Goal: Task Accomplishment & Management: Manage account settings

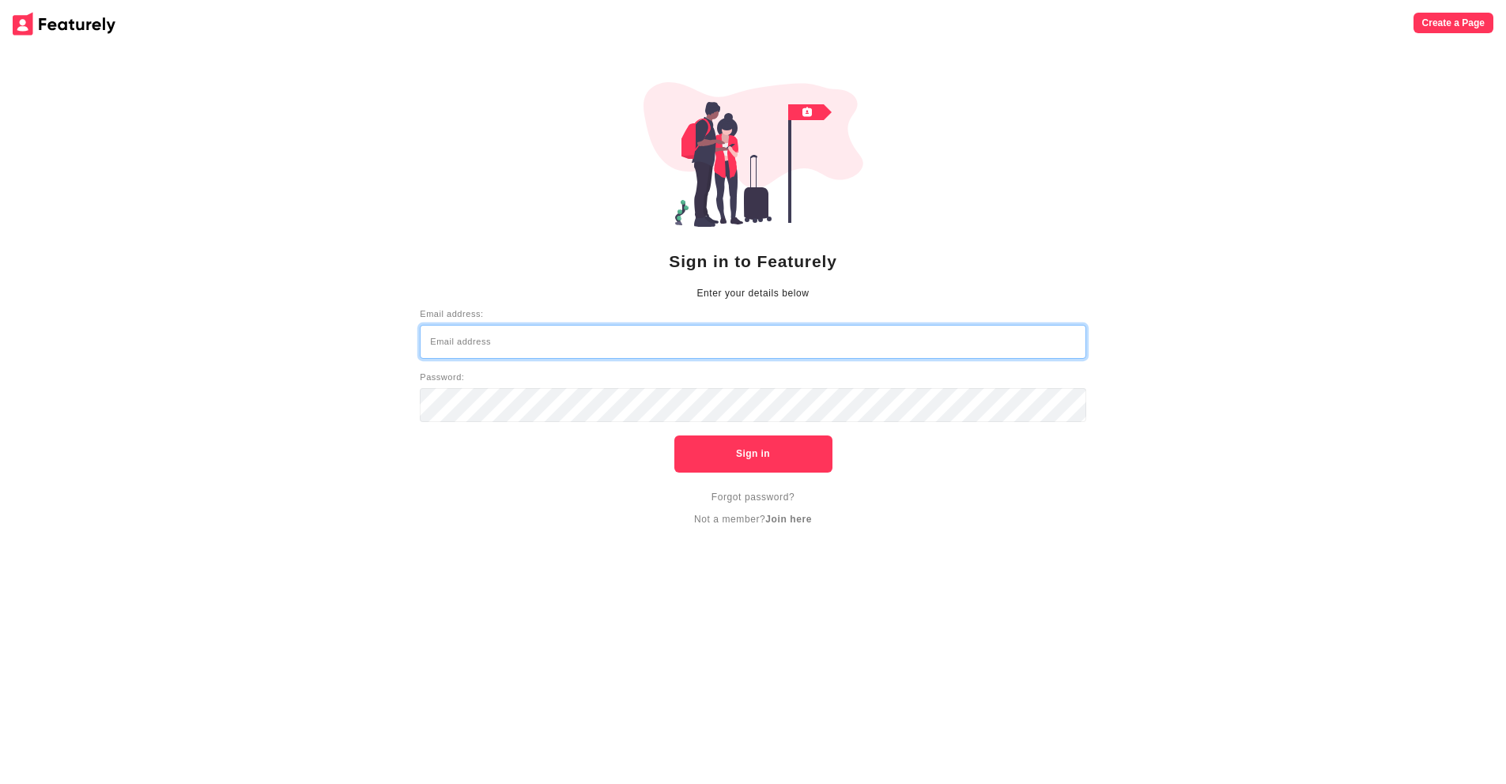
type input "hello@featurely.co"
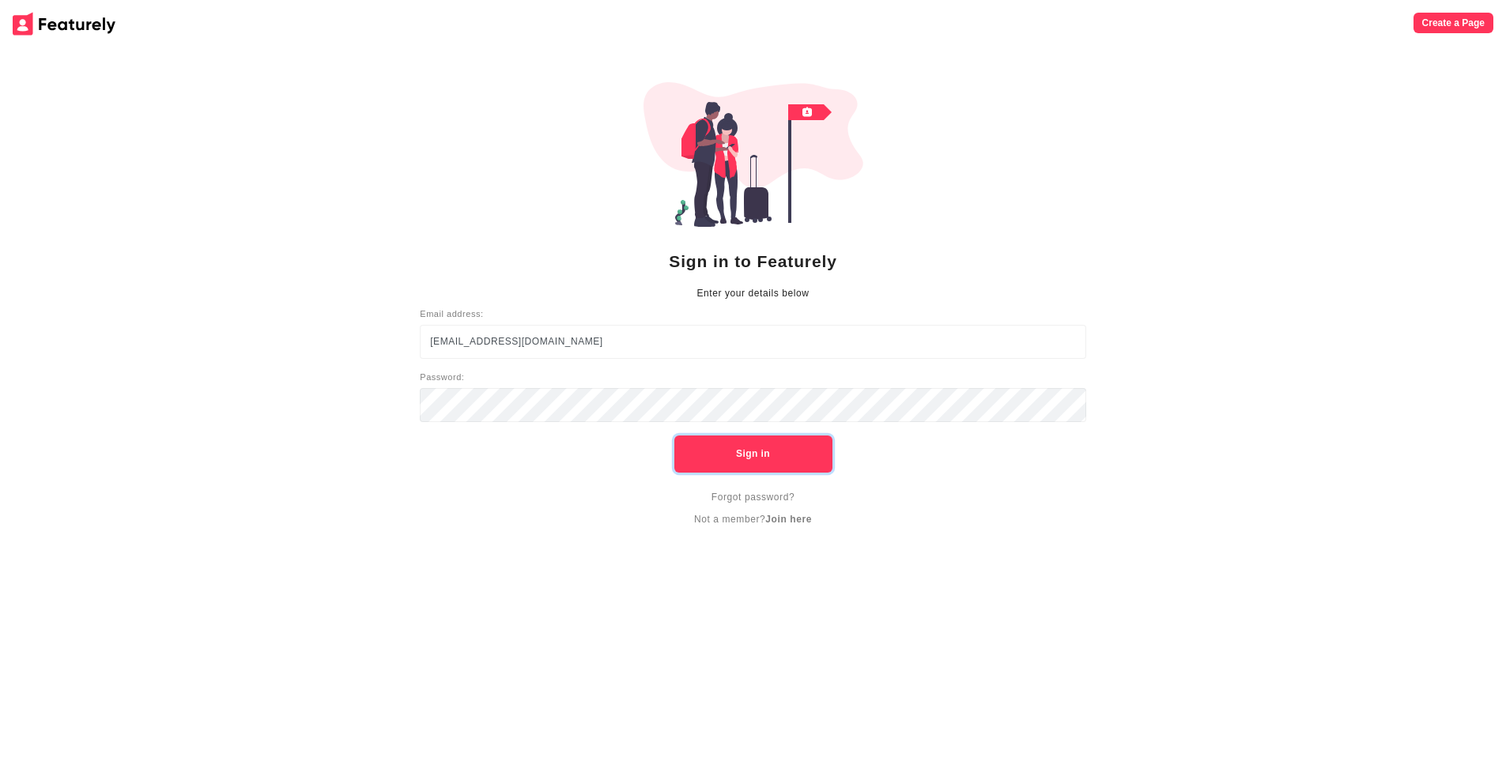
click at [749, 453] on button "Sign in" at bounding box center [754, 454] width 158 height 37
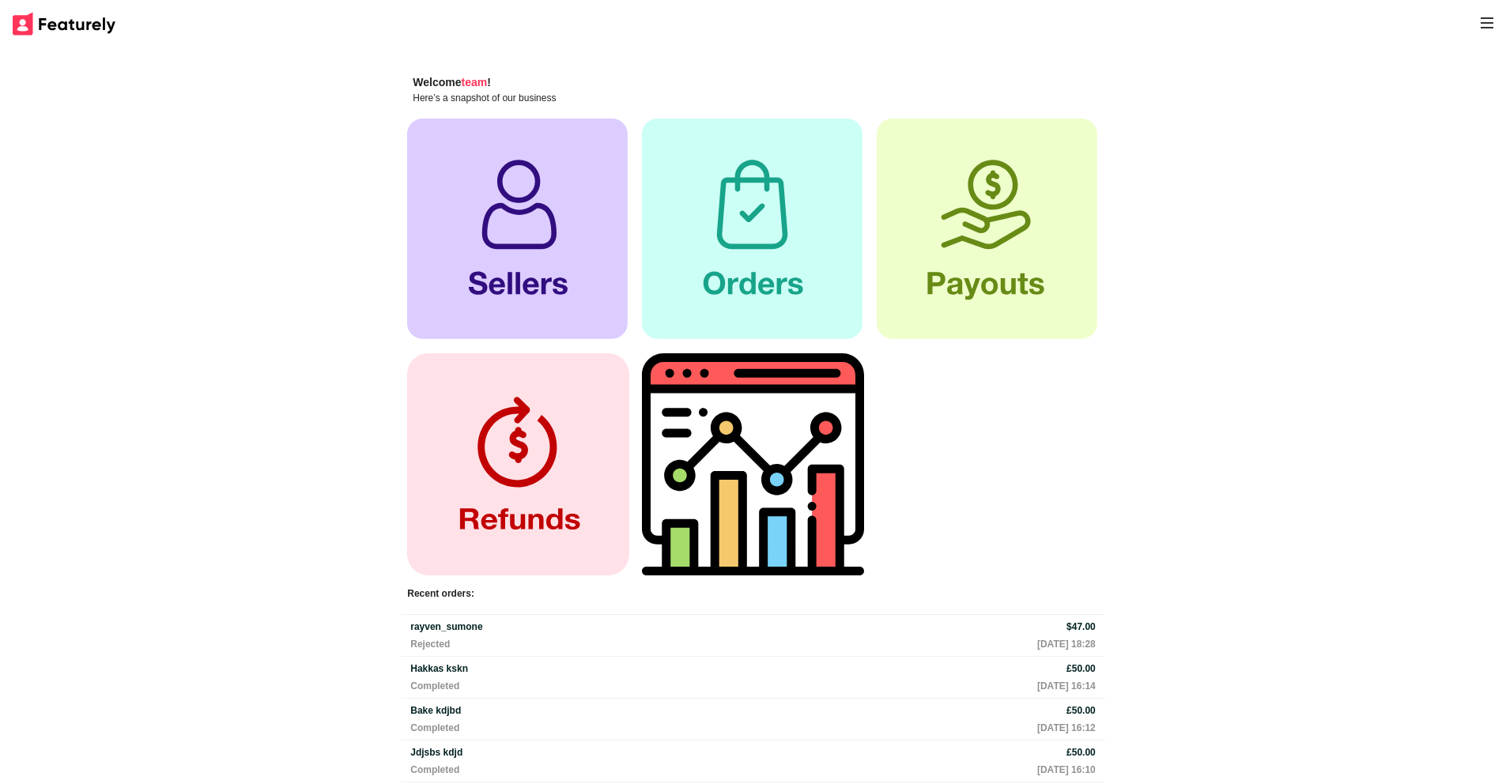
click at [1232, 412] on div "Welcome team ! Here’s a snapshot of our business Recent orders: rayven_sumone $…" at bounding box center [753, 445] width 1506 height 788
click at [1181, 285] on div "Welcome team ! Here’s a snapshot of our business Recent orders: rayven_sumone $…" at bounding box center [753, 445] width 1506 height 788
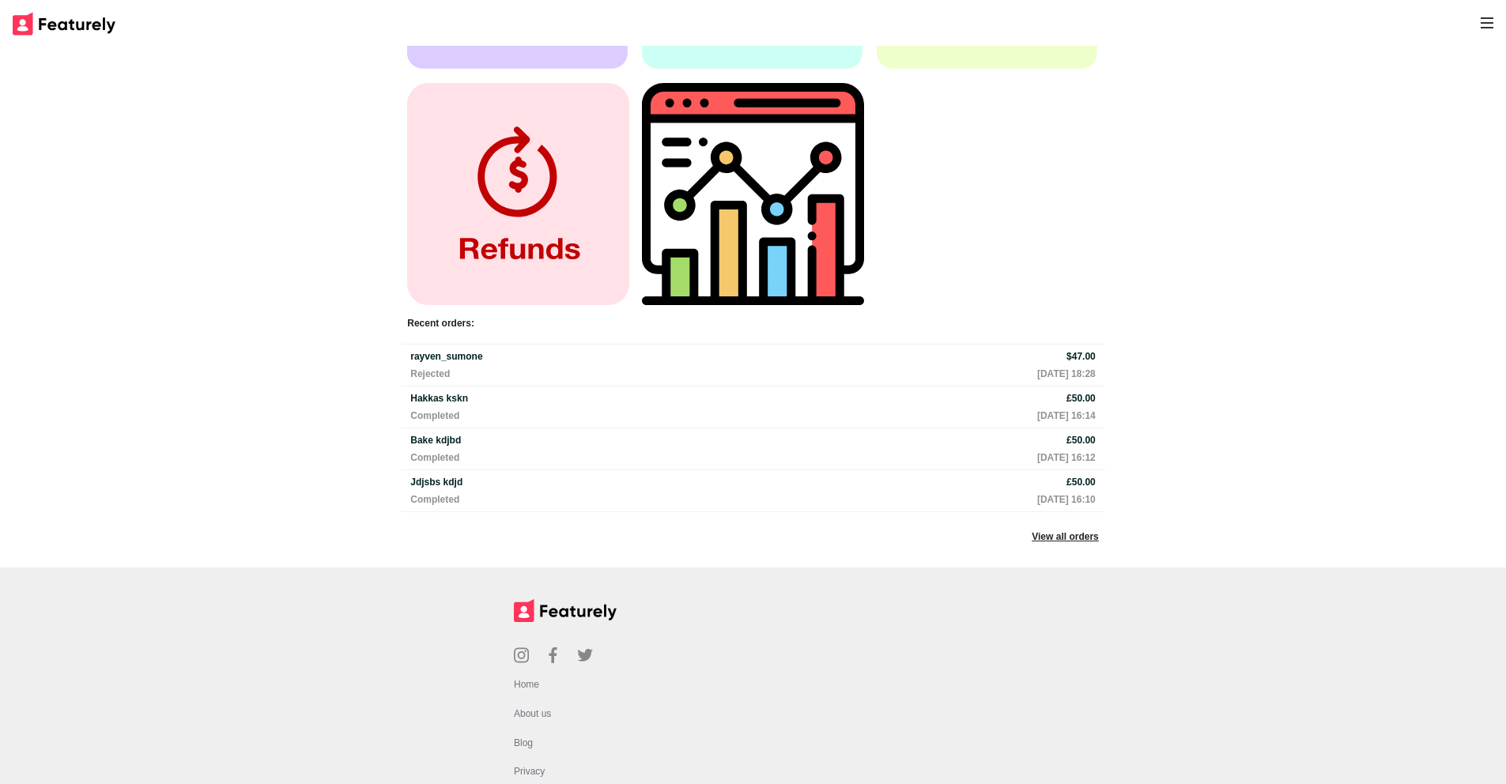
scroll to position [88, 0]
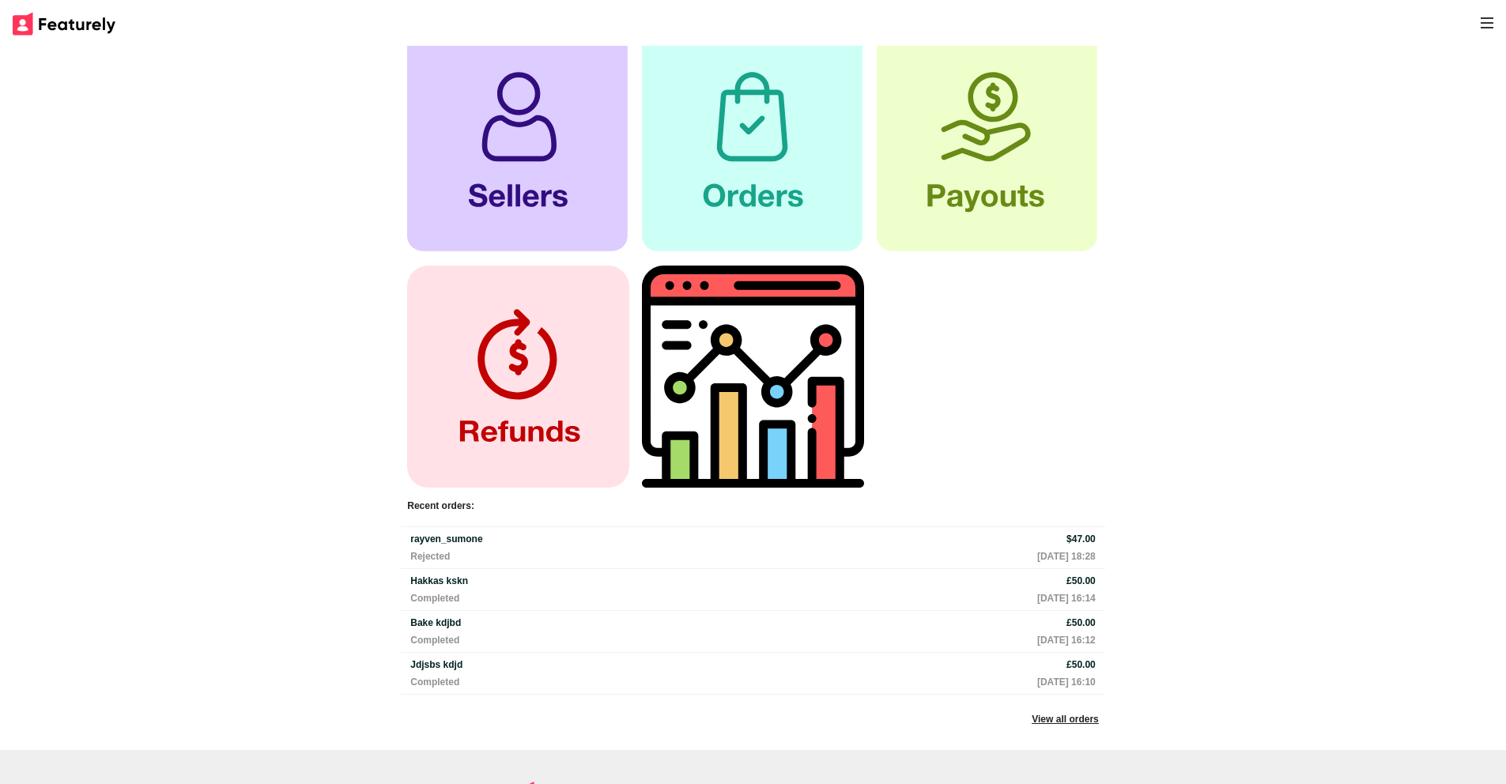
click at [1066, 725] on u "View all orders" at bounding box center [1065, 719] width 67 height 11
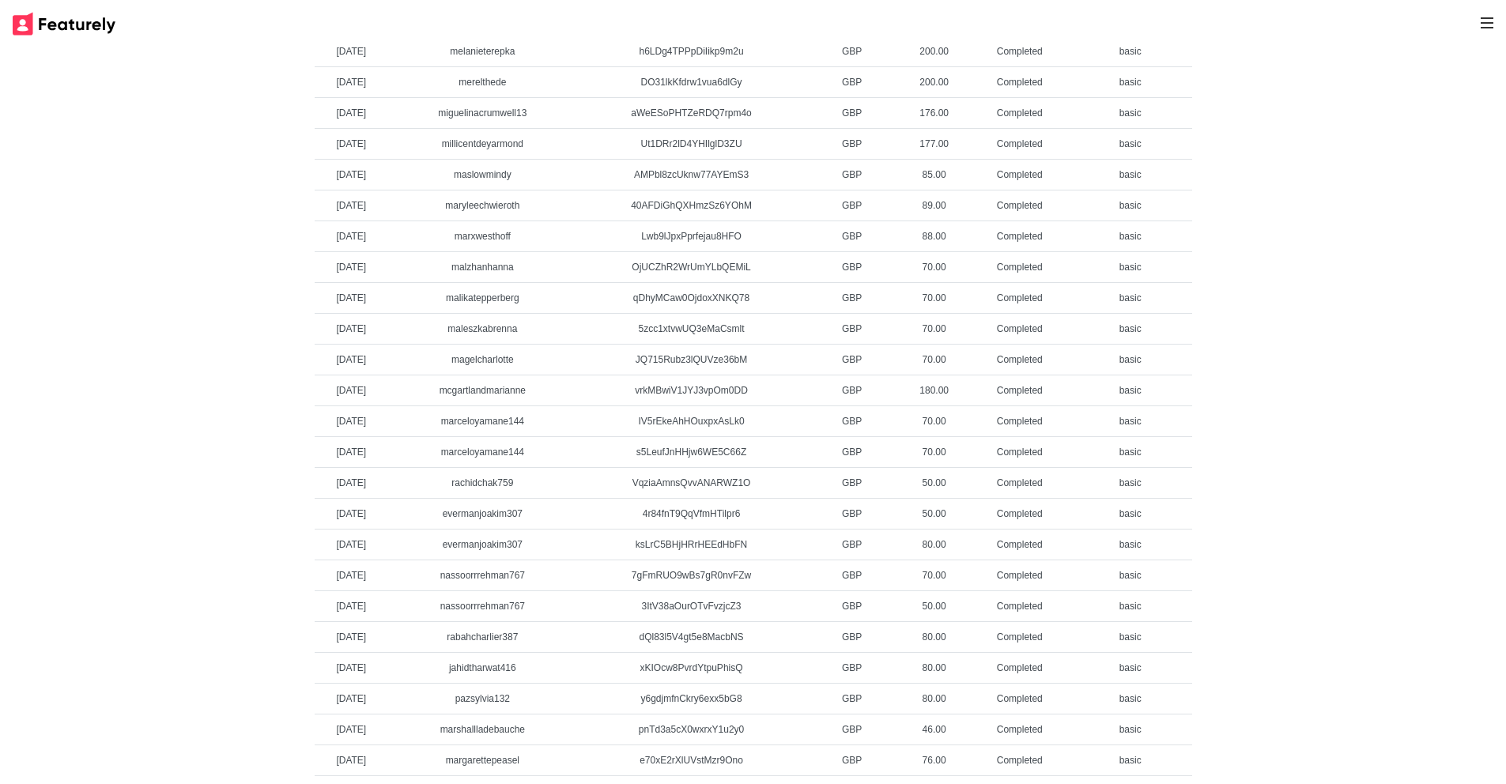
scroll to position [1972, 0]
